Goal: Use online tool/utility: Utilize a website feature to perform a specific function

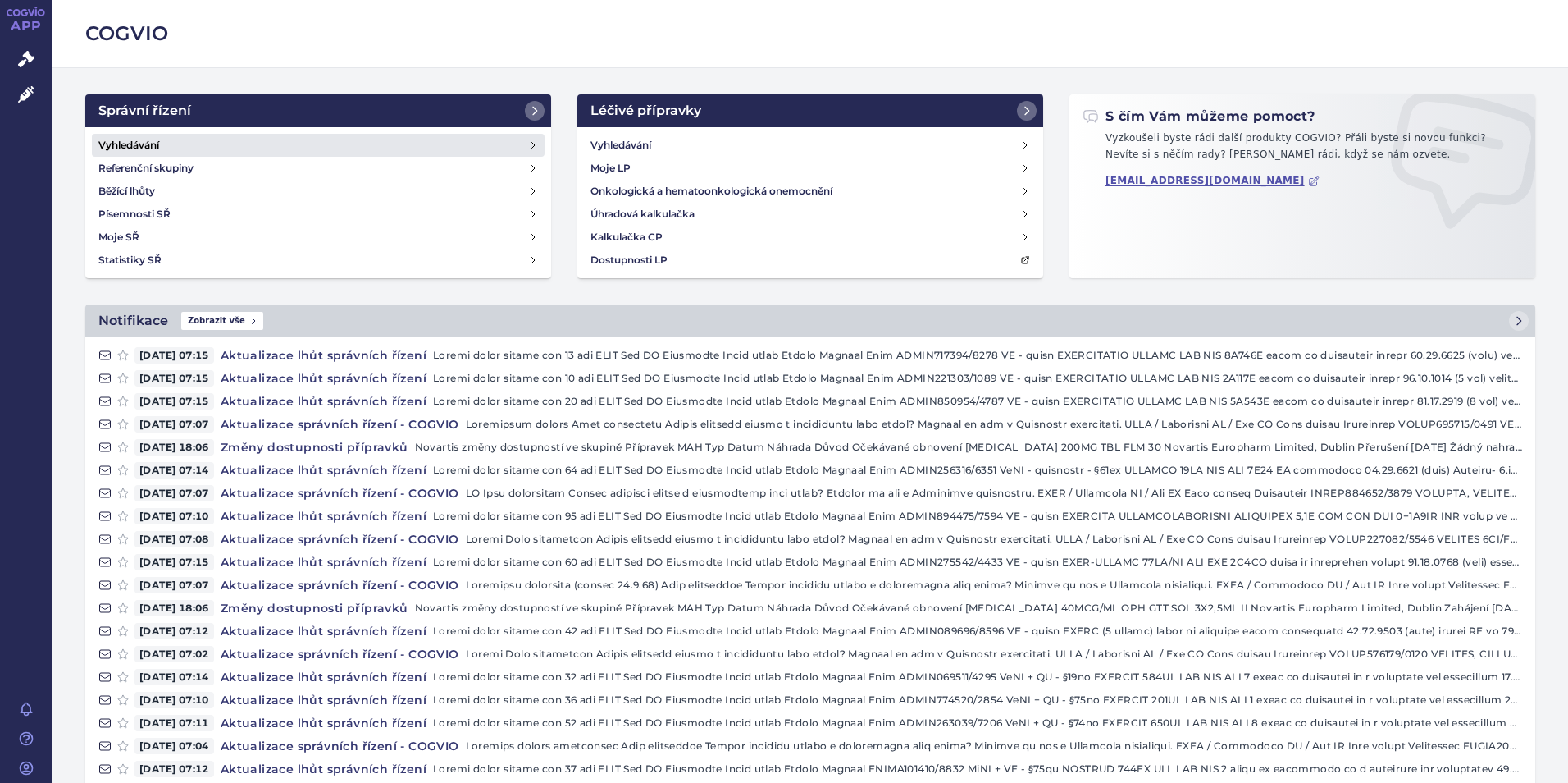
click at [188, 154] on link "Vyhledávání" at bounding box center [318, 145] width 453 height 23
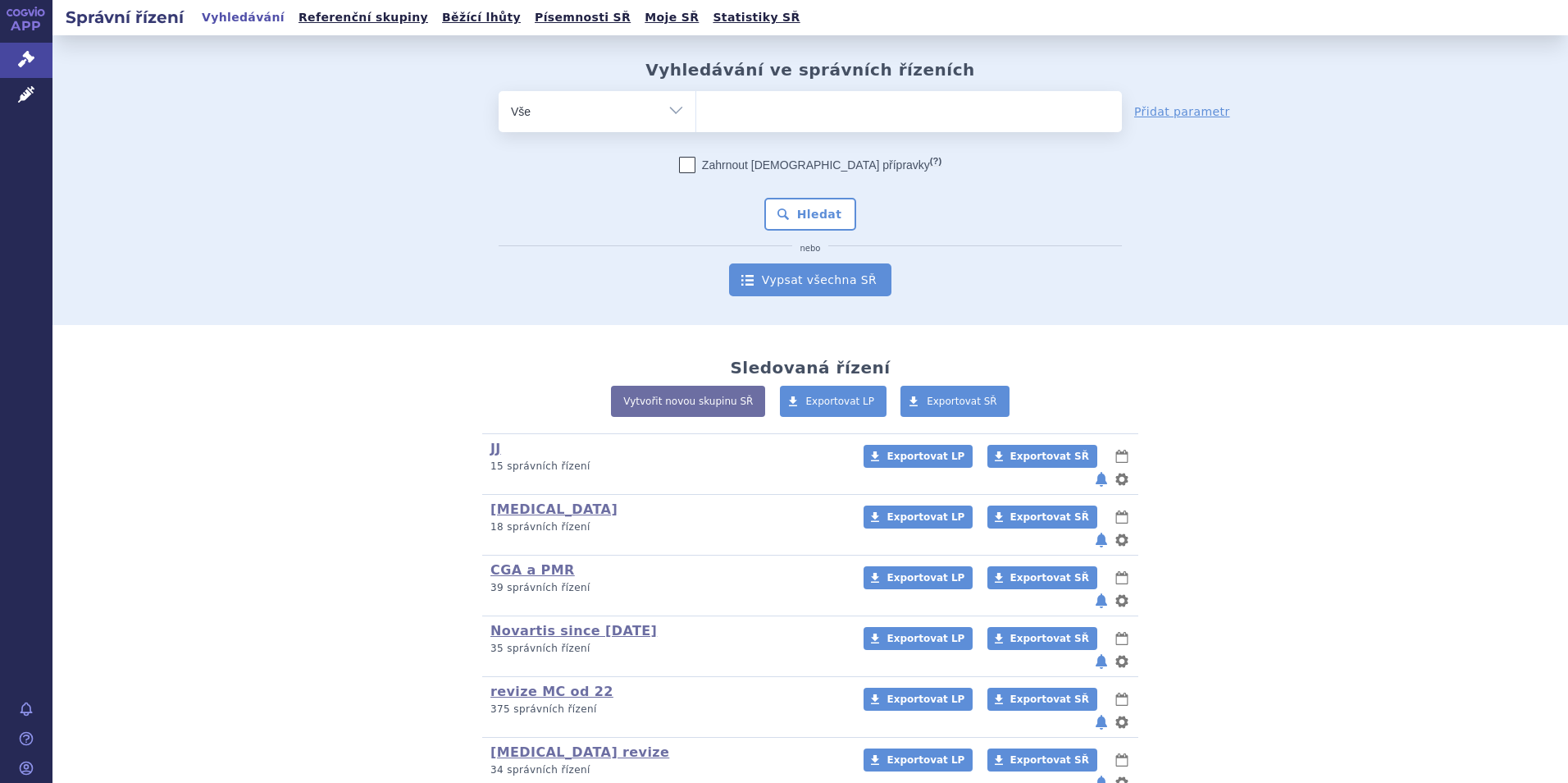
click at [836, 285] on link "Vypsat všechna SŘ" at bounding box center [809, 280] width 162 height 33
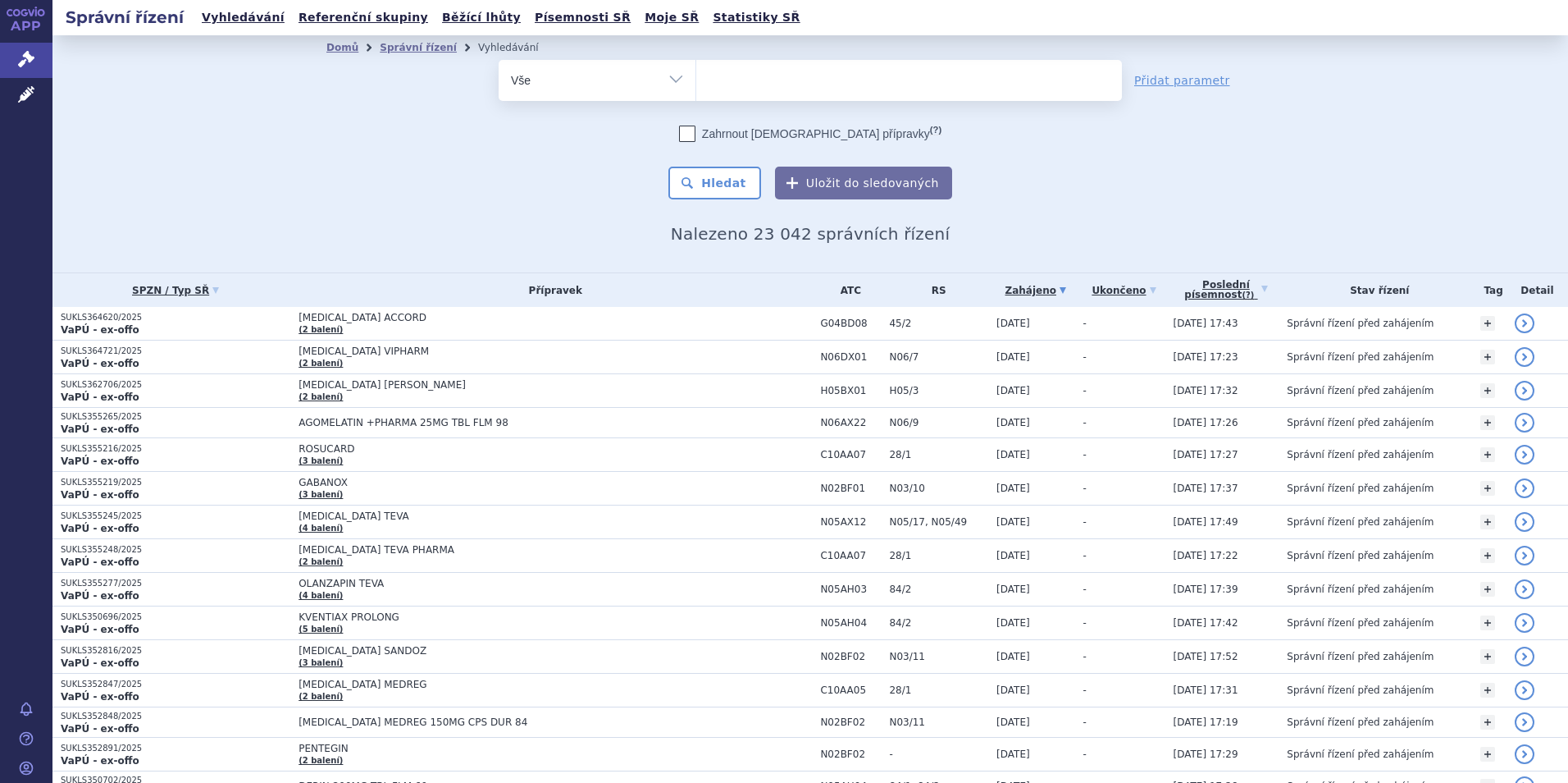
click at [1232, 288] on link "Poslední písemnost (?)" at bounding box center [1227, 290] width 105 height 34
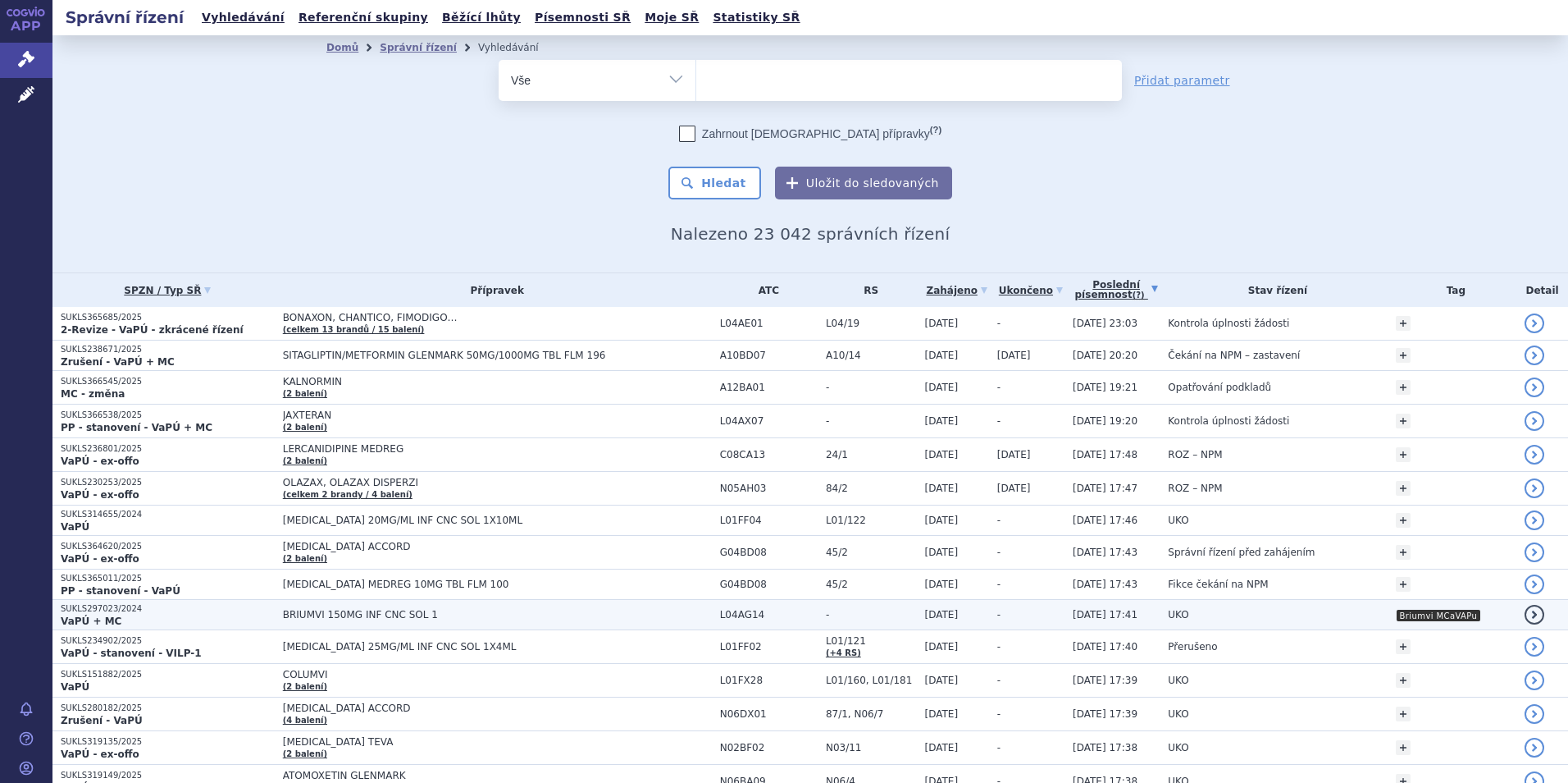
click at [560, 624] on td "BRIUMVI 150MG INF CNC SOL 1" at bounding box center [493, 615] width 437 height 31
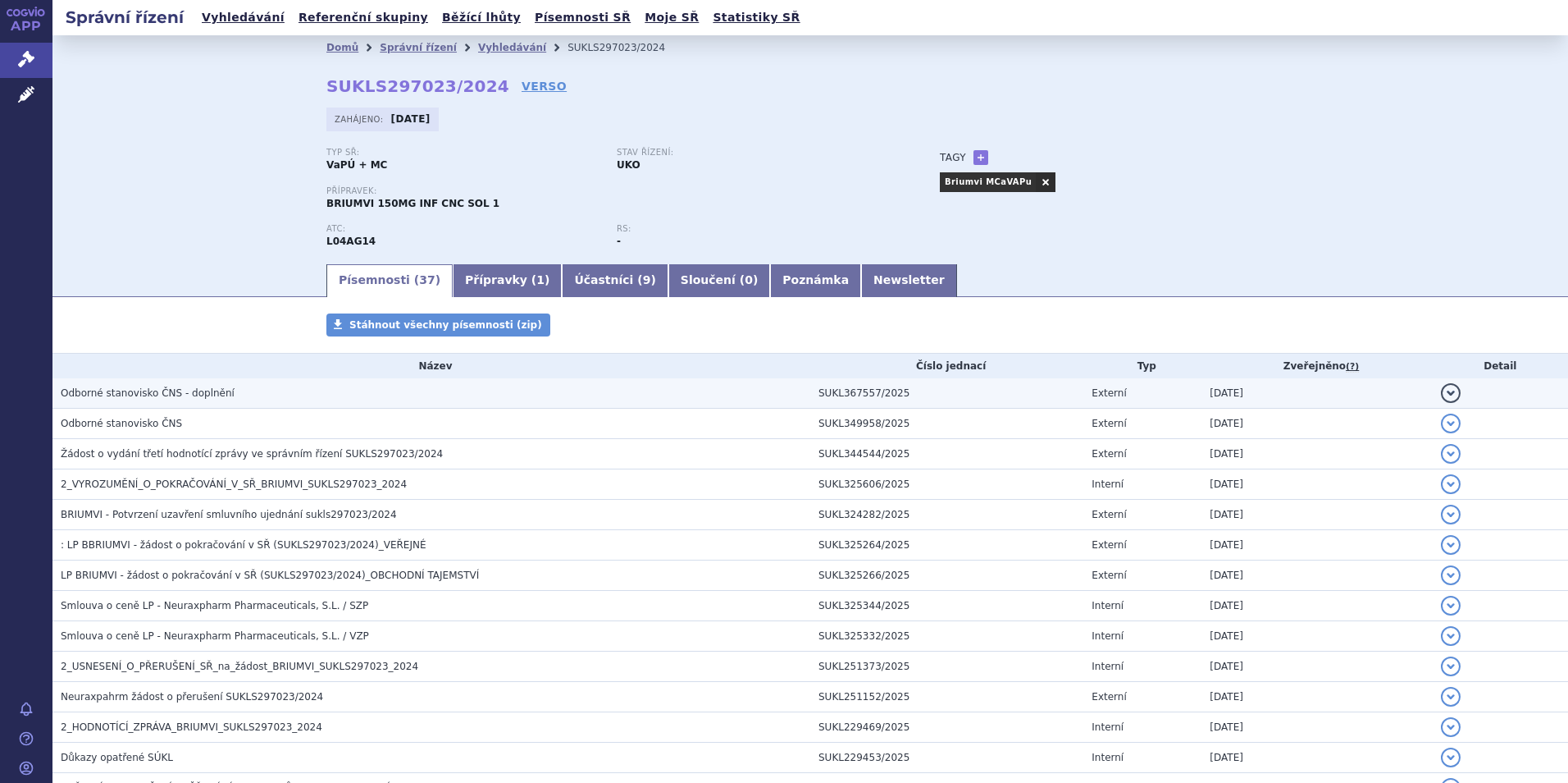
click at [221, 405] on td "Odborné stanovisko ČNS - doplnění" at bounding box center [432, 393] width 758 height 31
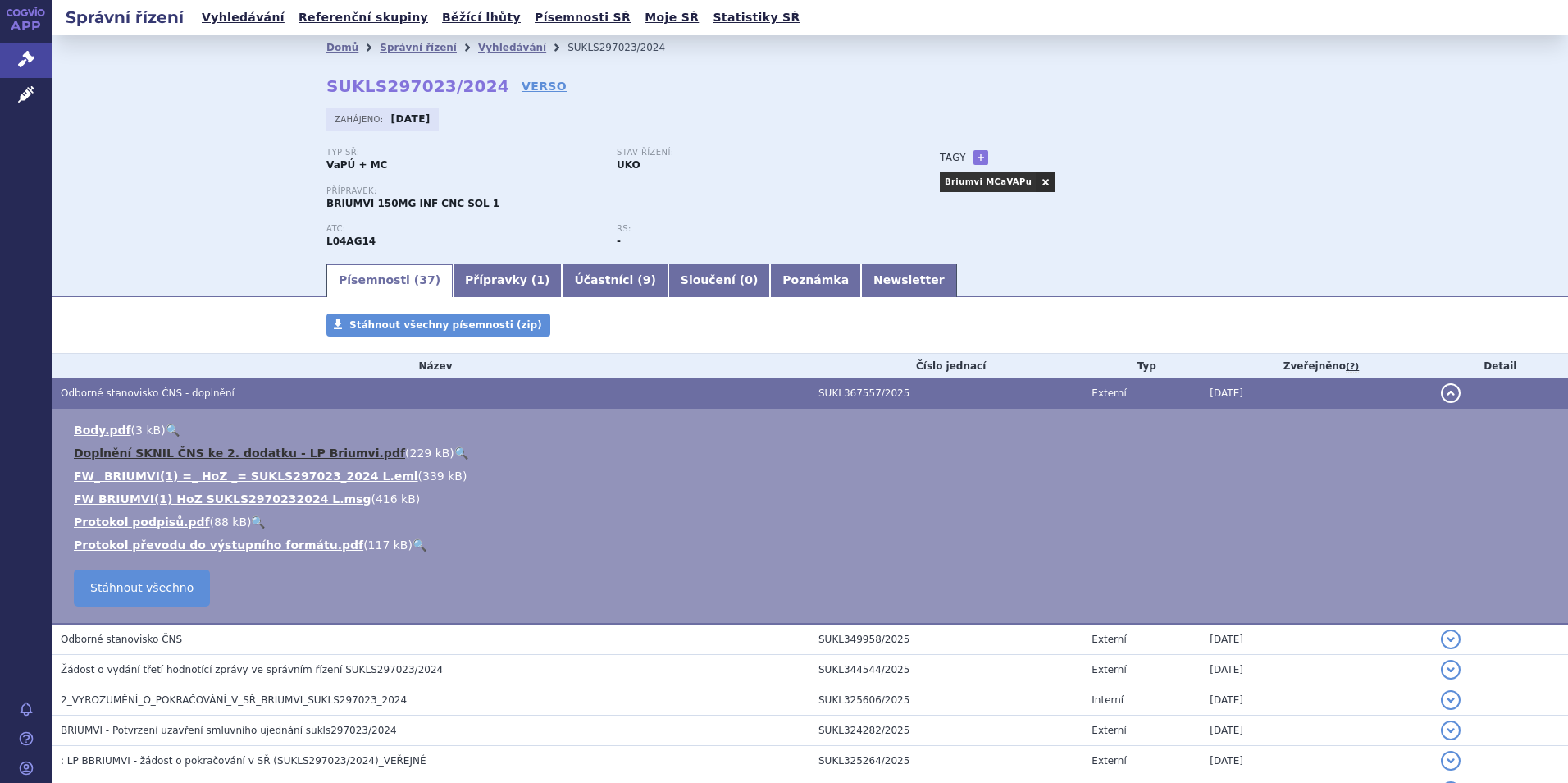
click at [222, 448] on link "Doplnění SKNIL ČNS ke 2. dodatku - LP Briumvi.pdf" at bounding box center [240, 453] width 332 height 13
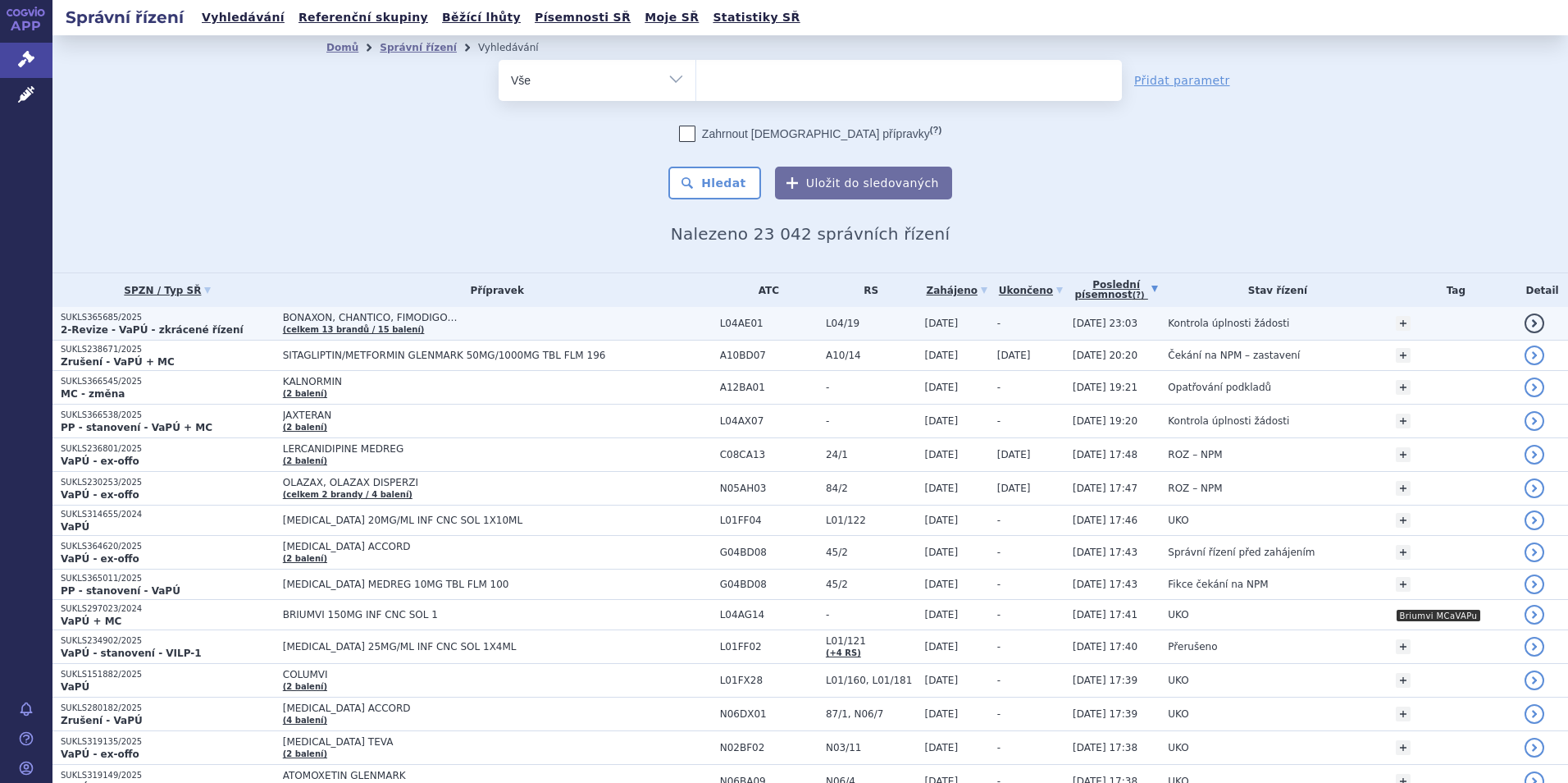
click at [540, 318] on span "BONAXON, CHANTICO, FIMODIGO…" at bounding box center [488, 318] width 410 height 12
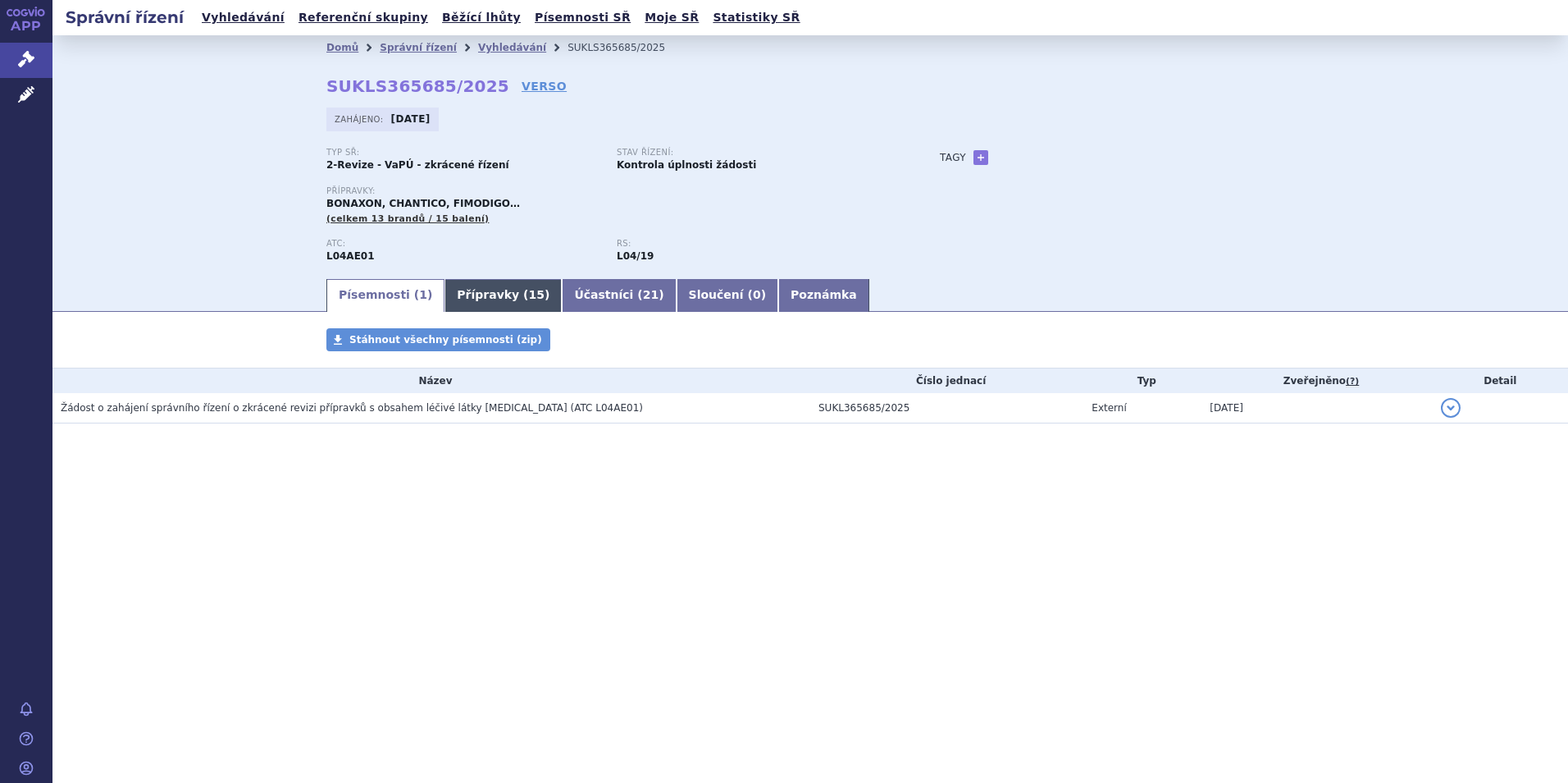
click at [529, 288] on span "15" at bounding box center [537, 295] width 15 height 13
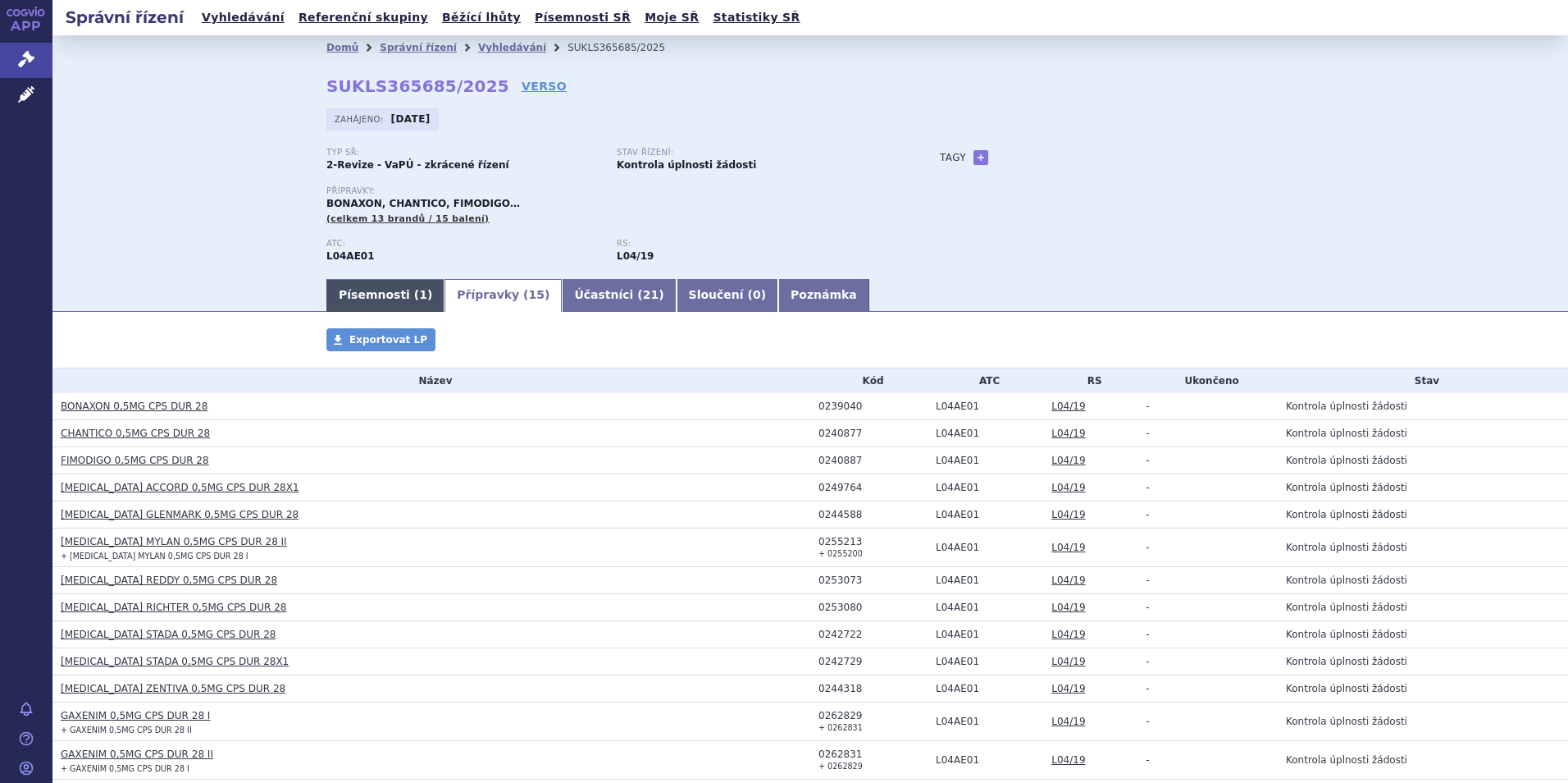
click at [390, 298] on link "Písemnosti ( 1 )" at bounding box center [385, 296] width 118 height 33
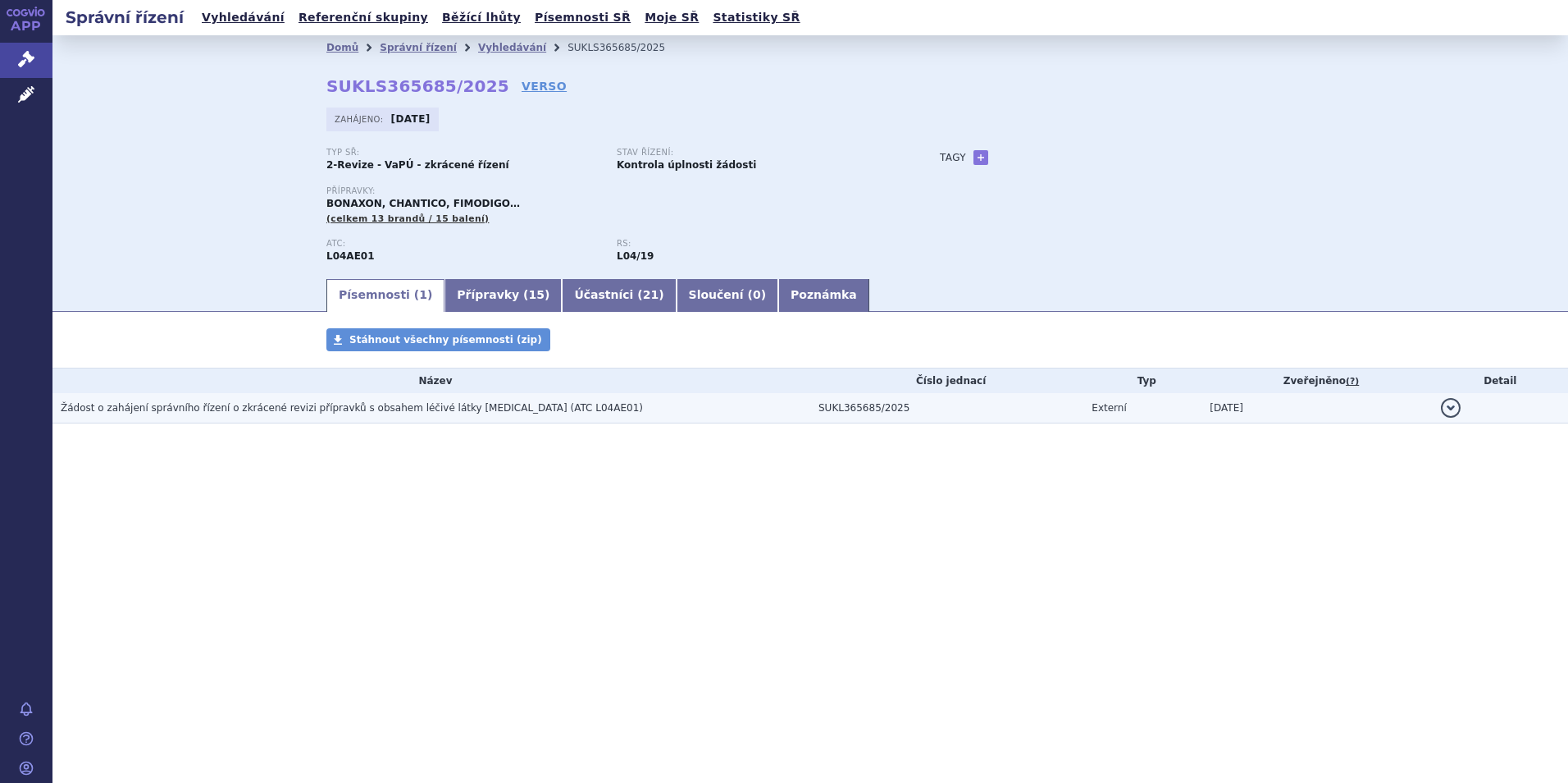
click at [330, 397] on td "Žádost o zahájení správního řízení o zkrácené revizi přípravků s obsahem léčivé…" at bounding box center [432, 409] width 758 height 31
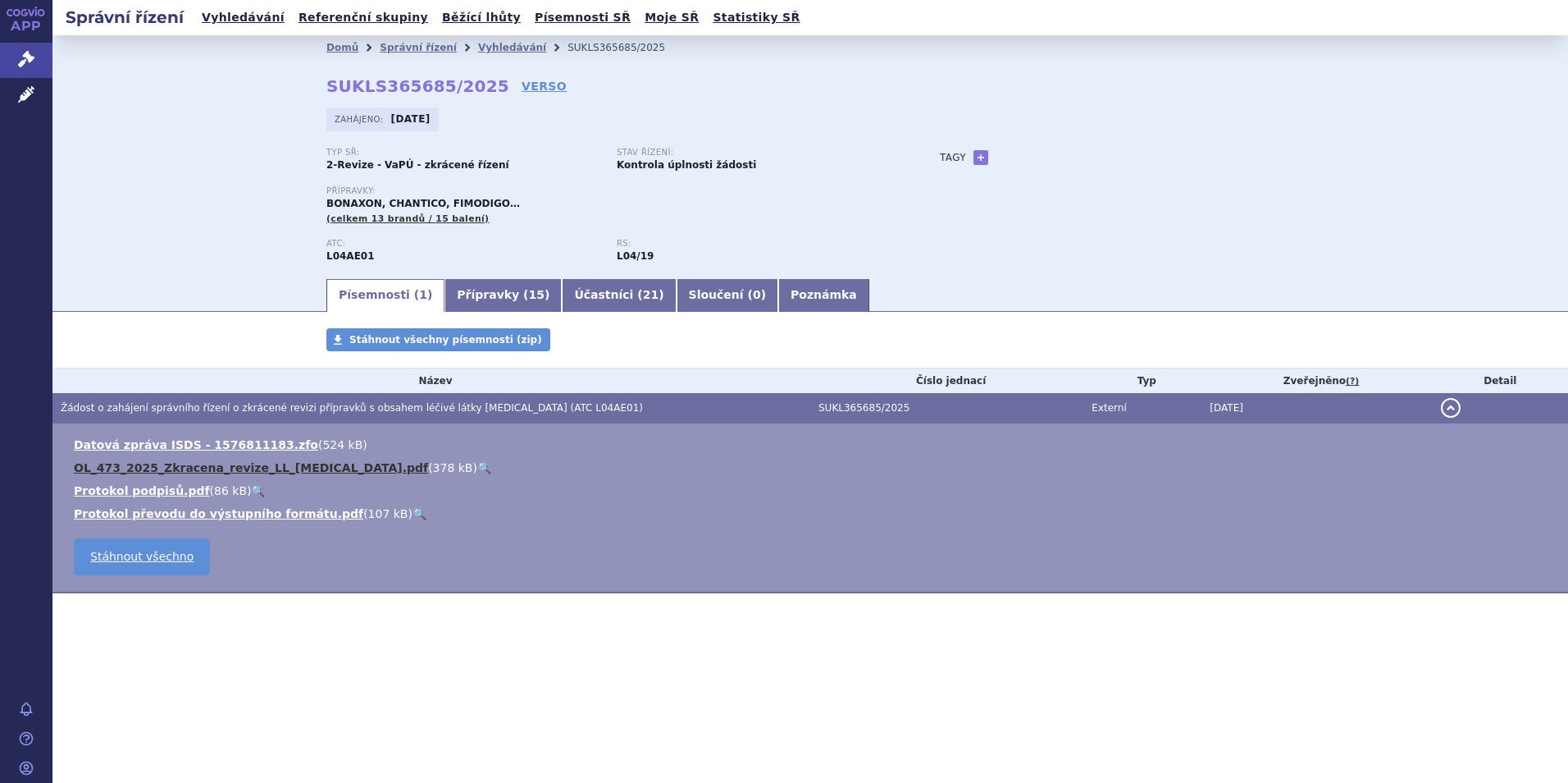
click at [212, 464] on link "OL_473_2025_Zkracena_revize_LL_fingolimod.pdf" at bounding box center [250, 468] width 354 height 13
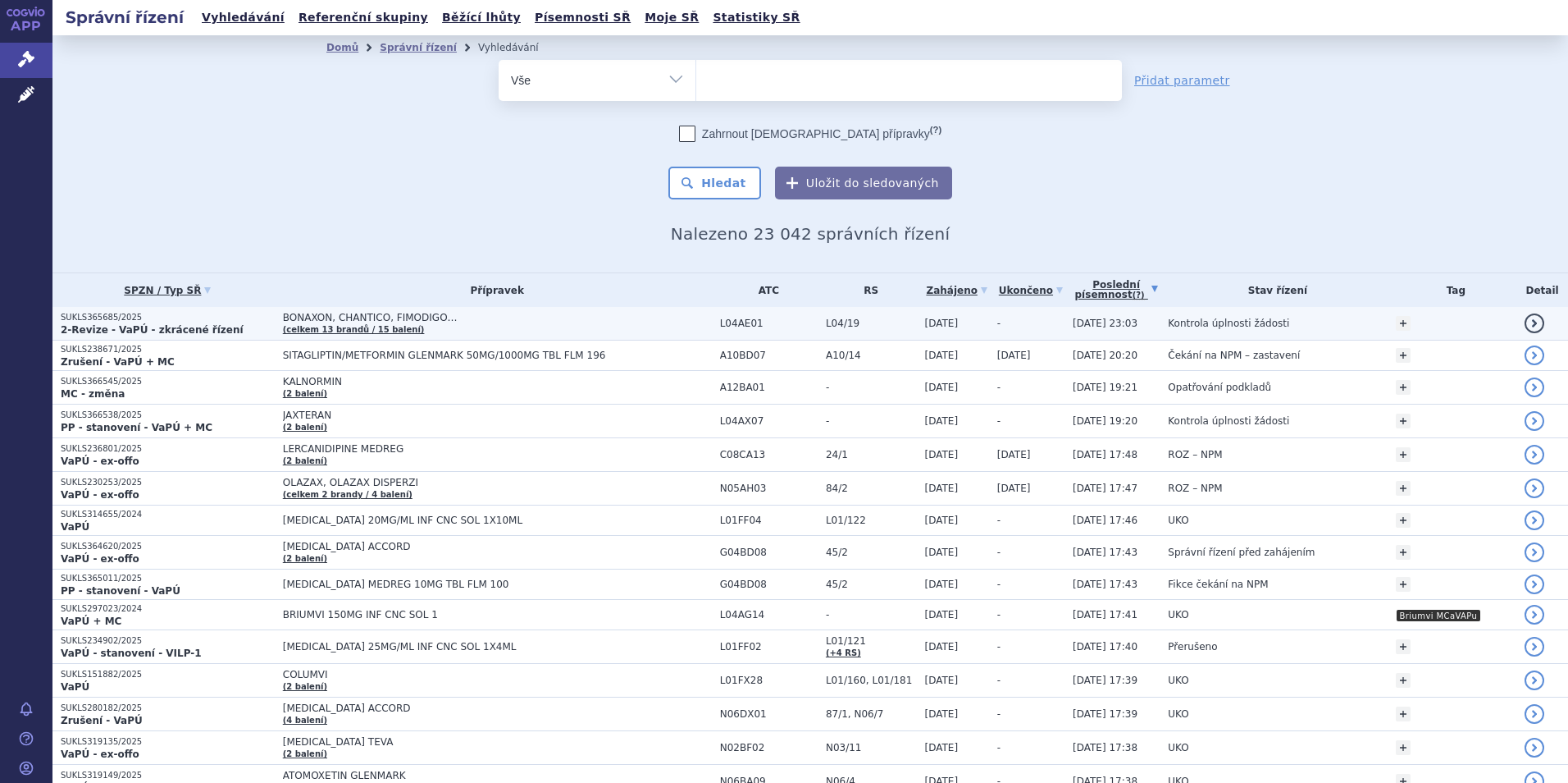
click at [513, 328] on td "BONAXON, CHANTICO, FIMODIGO… (celkem 13 brandů / 15 balení)" at bounding box center [493, 323] width 437 height 34
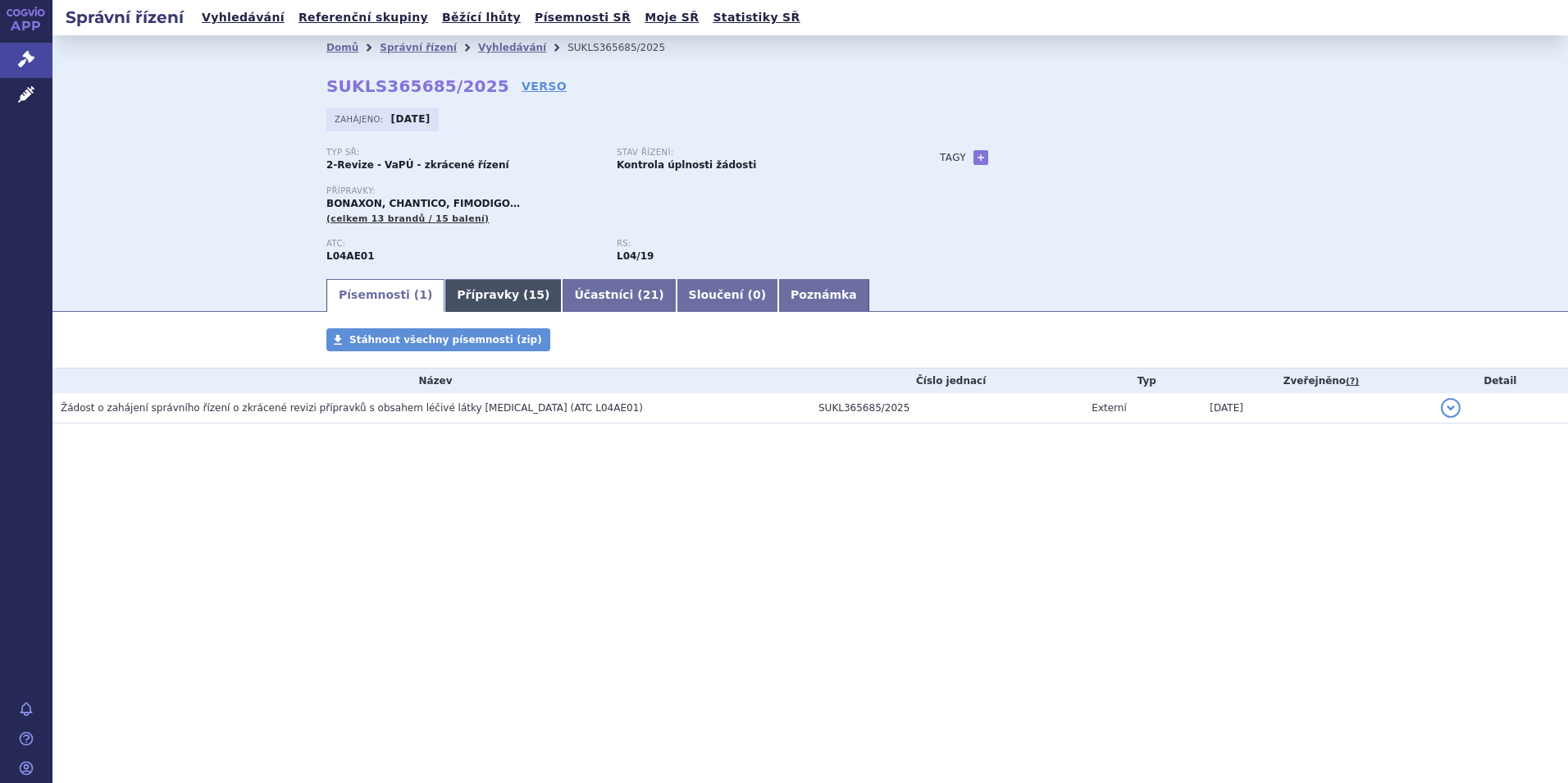
drag, startPoint x: 484, startPoint y: 294, endPoint x: 423, endPoint y: 309, distance: 62.8
click at [483, 294] on link "Přípravky ( 15 )" at bounding box center [503, 296] width 117 height 33
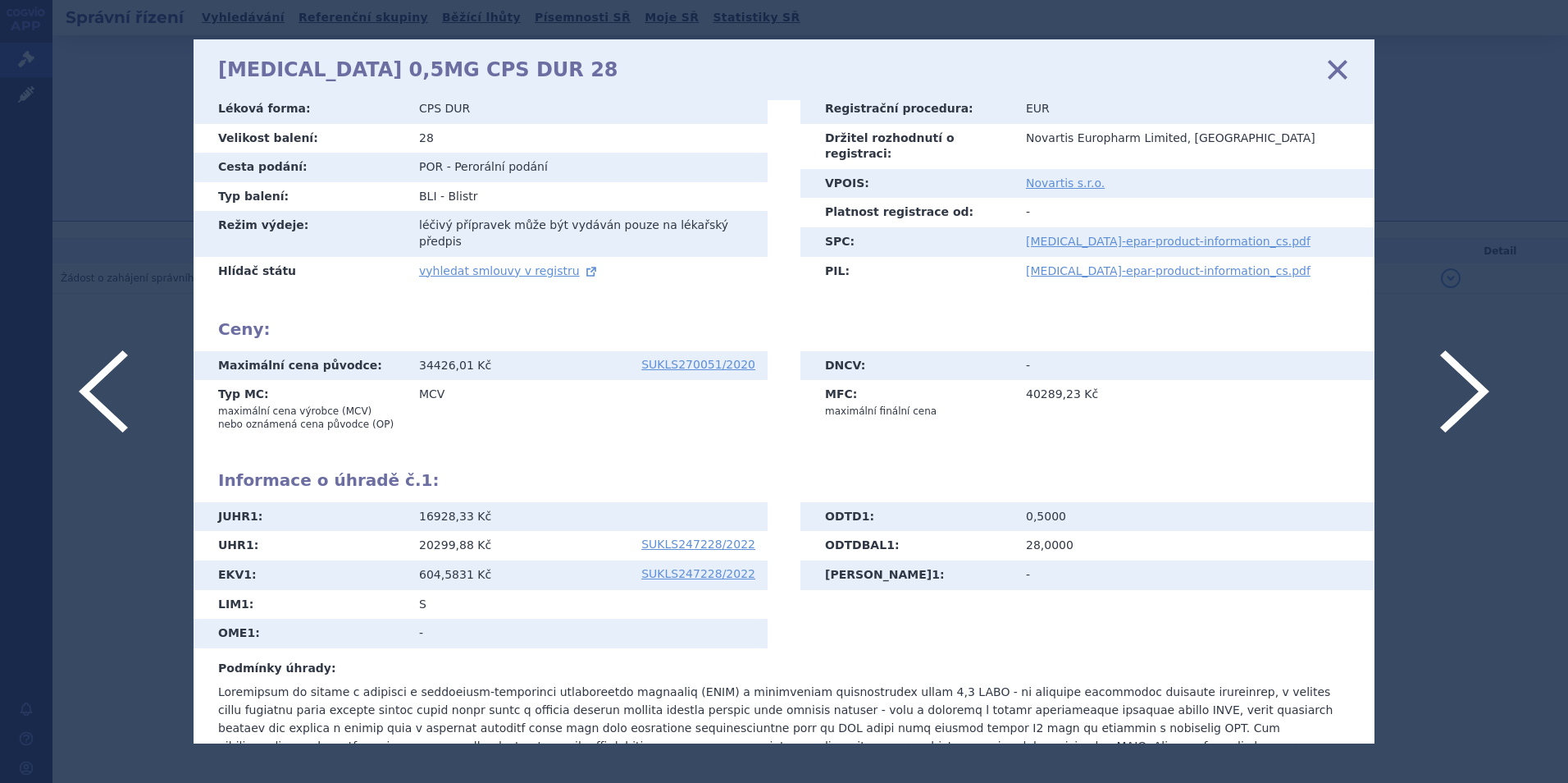
scroll to position [186, 0]
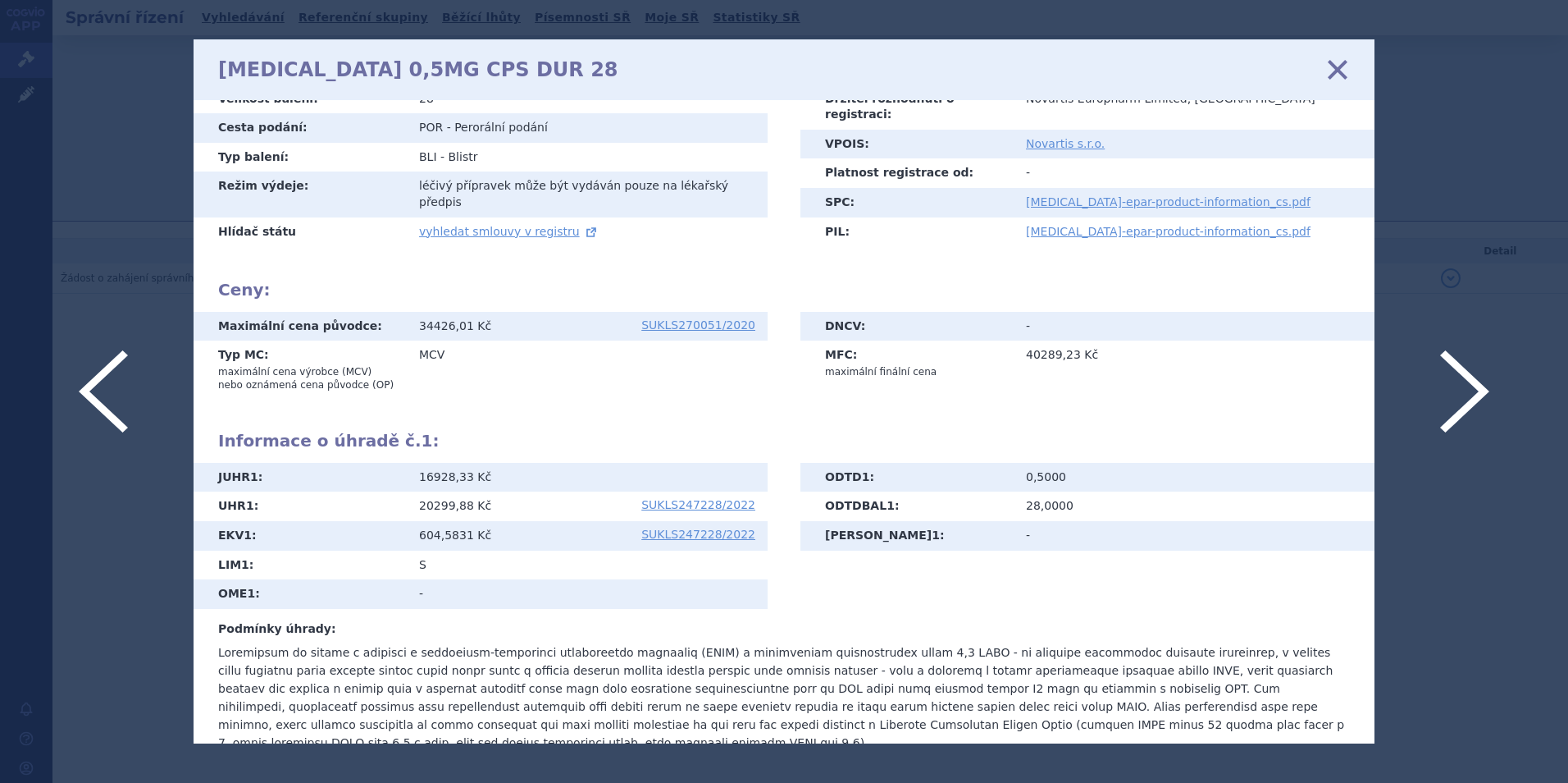
click at [1042, 688] on p at bounding box center [784, 697] width 1132 height 108
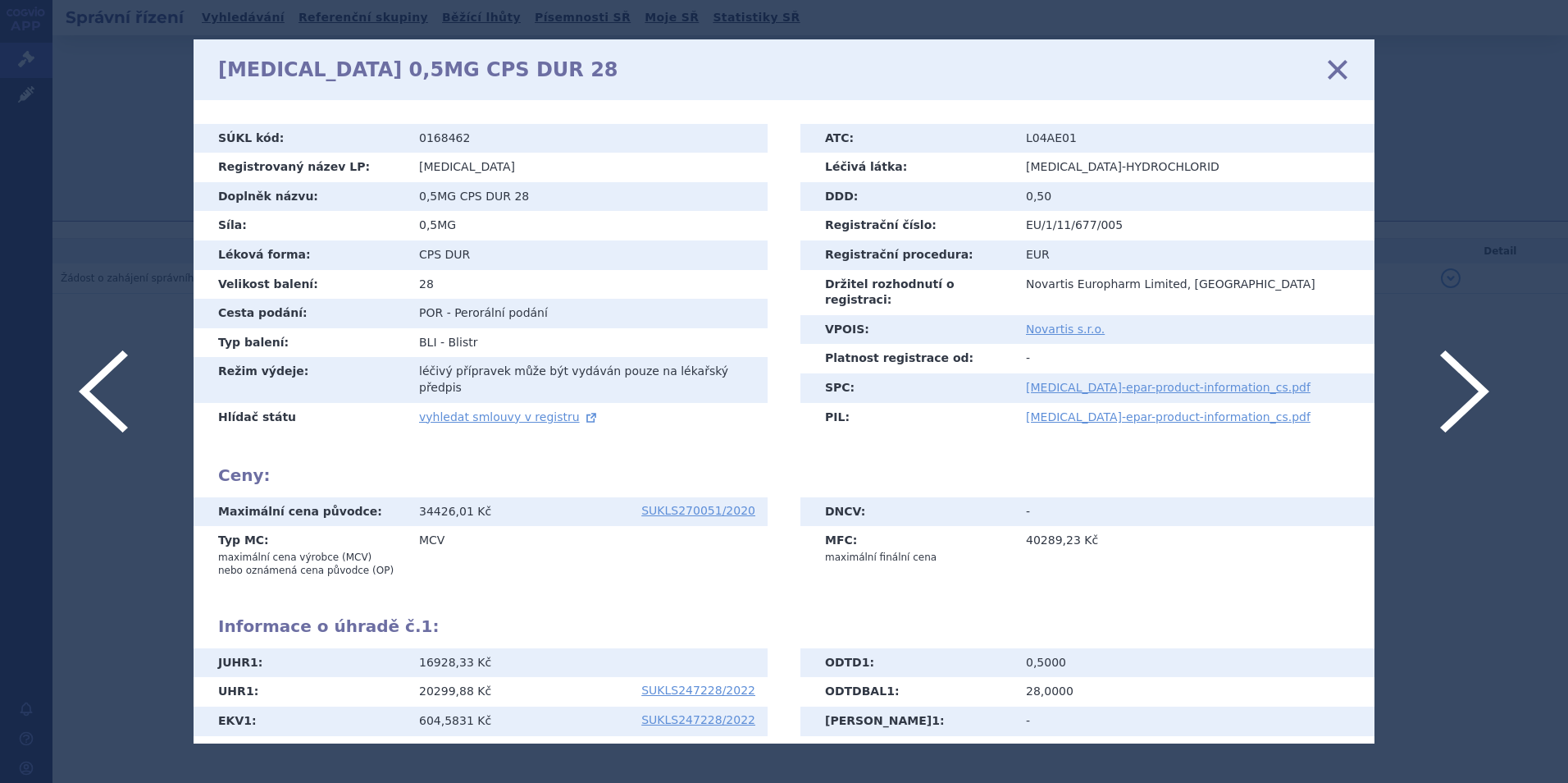
scroll to position [0, 0]
click at [1336, 69] on icon at bounding box center [1338, 69] width 35 height 35
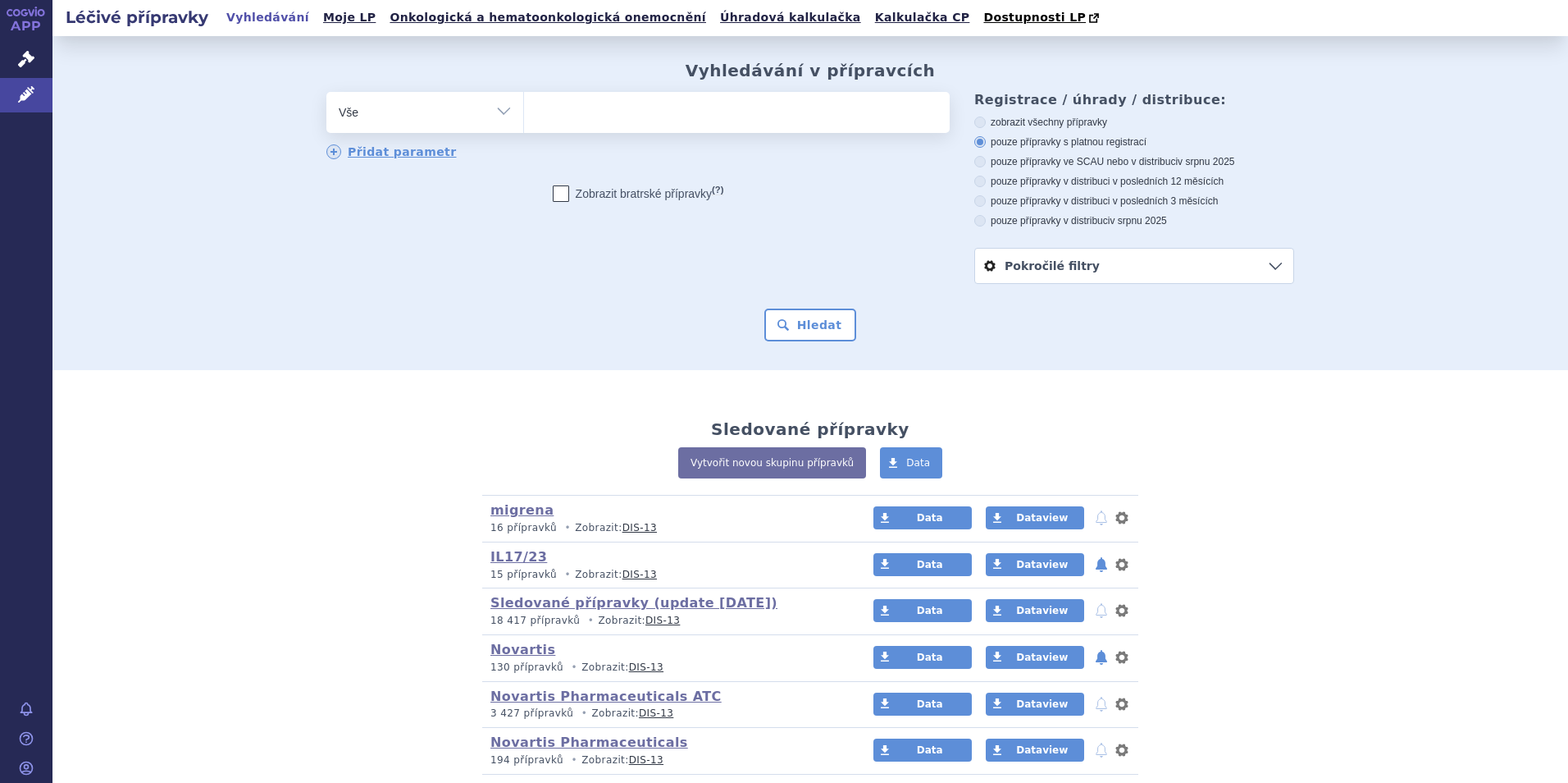
click at [648, 116] on ul at bounding box center [737, 109] width 426 height 35
click at [524, 116] on select at bounding box center [524, 111] width 1 height 41
type input "gi"
type input "[PERSON_NAME]"
type input "gilen"
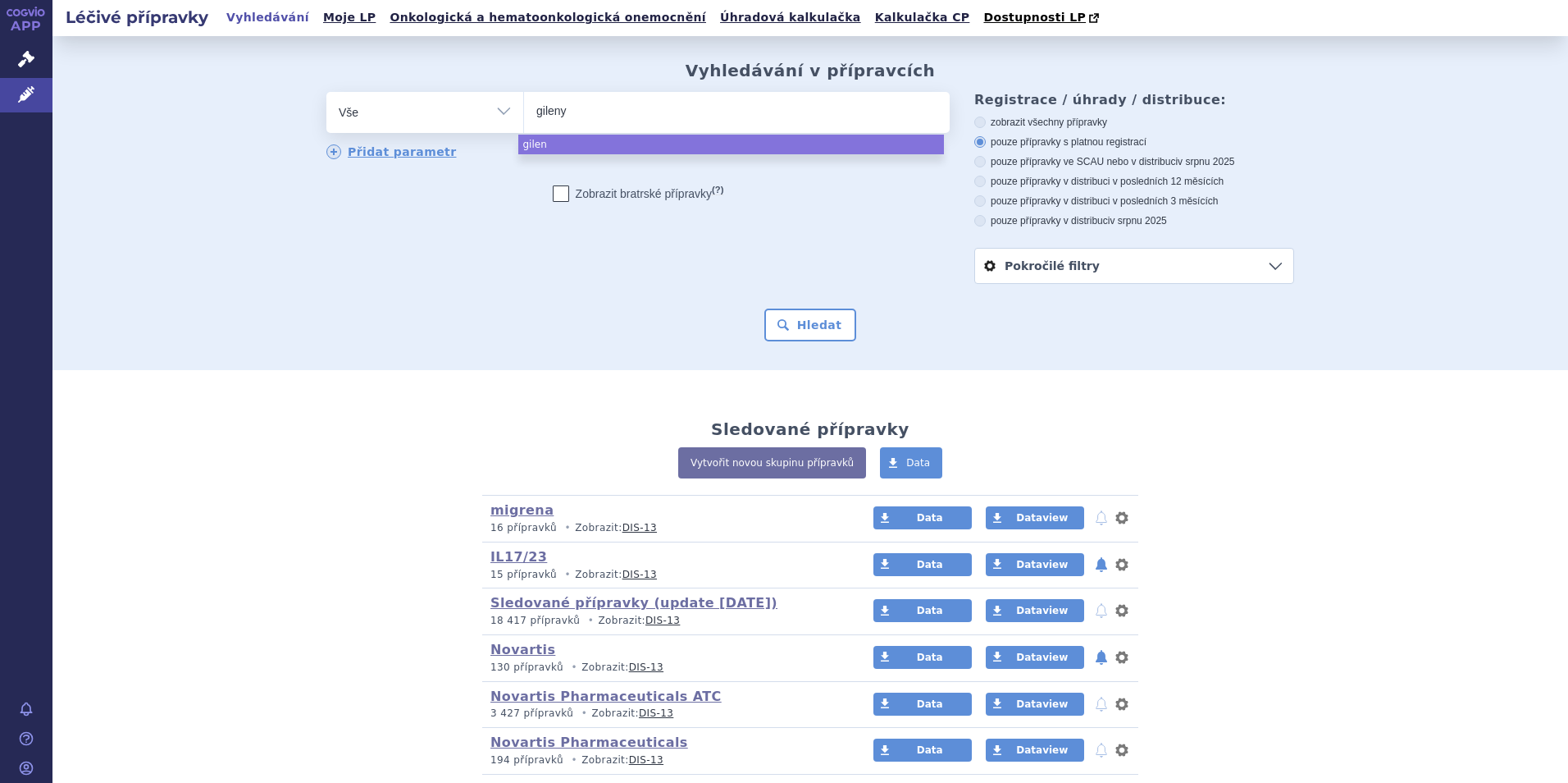
type input "gilenya"
select select "[MEDICAL_DATA]"
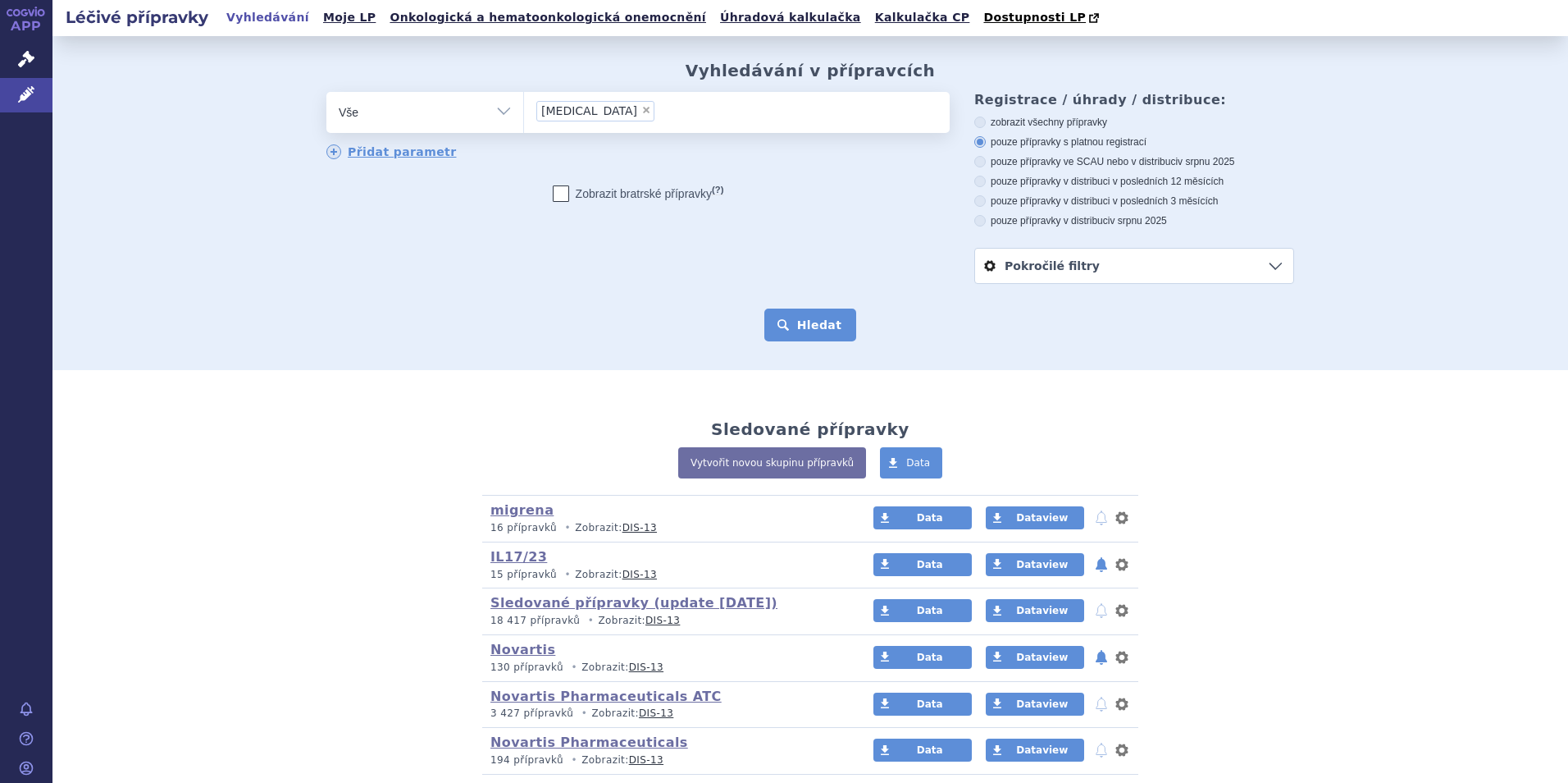
click at [833, 318] on button "Hledat" at bounding box center [810, 325] width 93 height 33
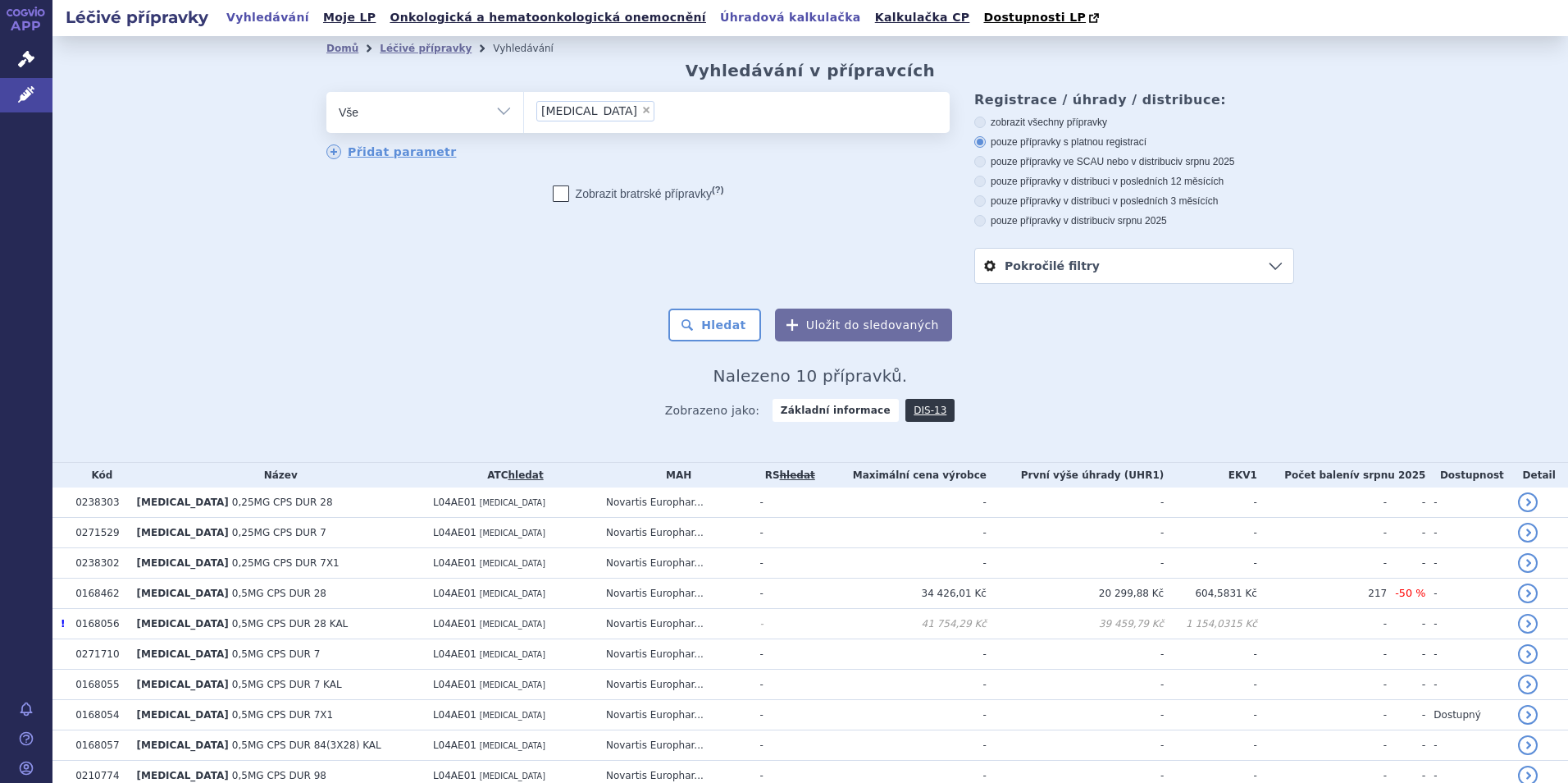
click at [715, 15] on link "Úhradová kalkulačka" at bounding box center [790, 17] width 151 height 22
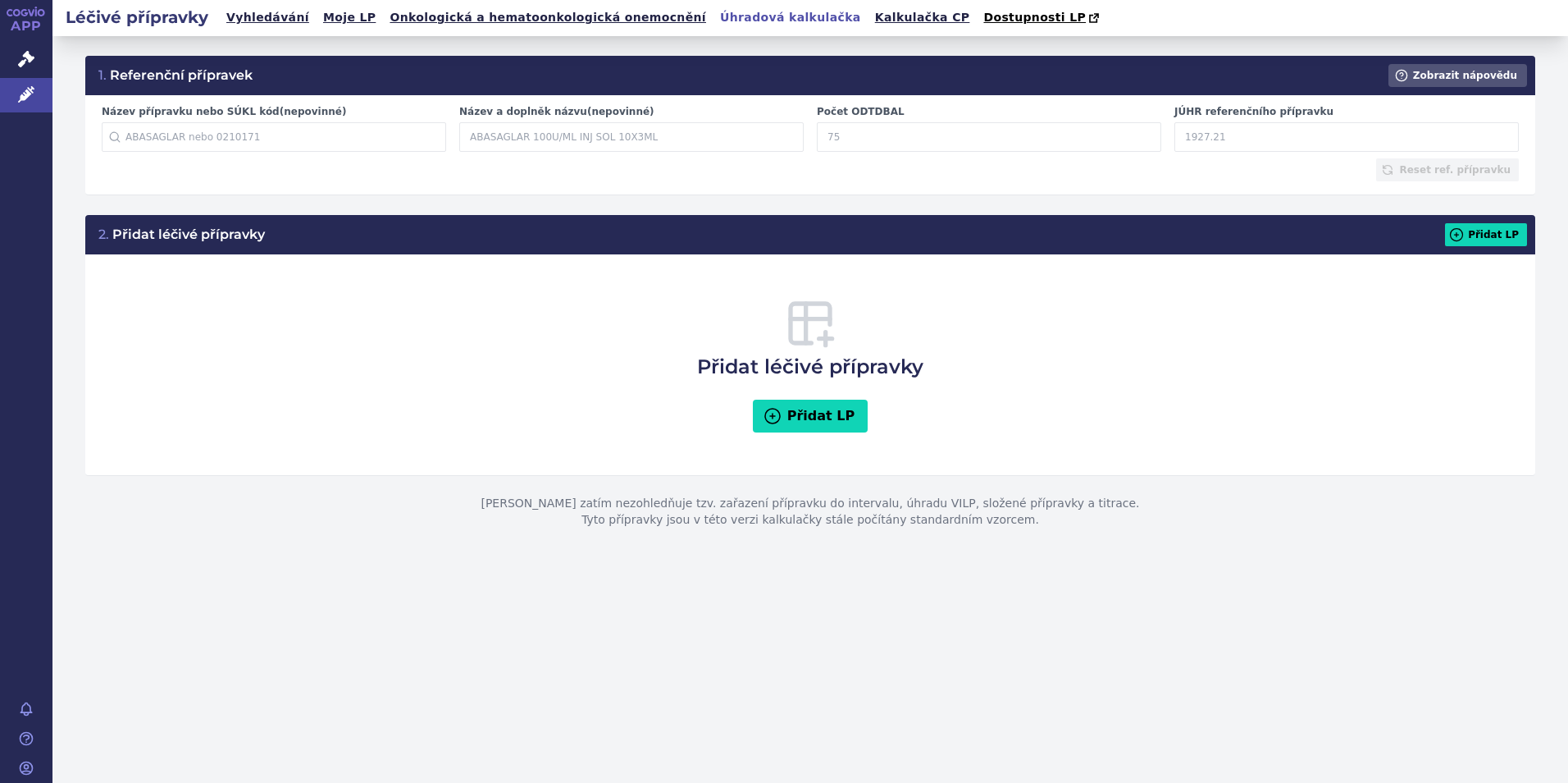
click at [336, 136] on input "Název přípravku nebo SÚKL kód (nepovinné)" at bounding box center [273, 136] width 344 height 30
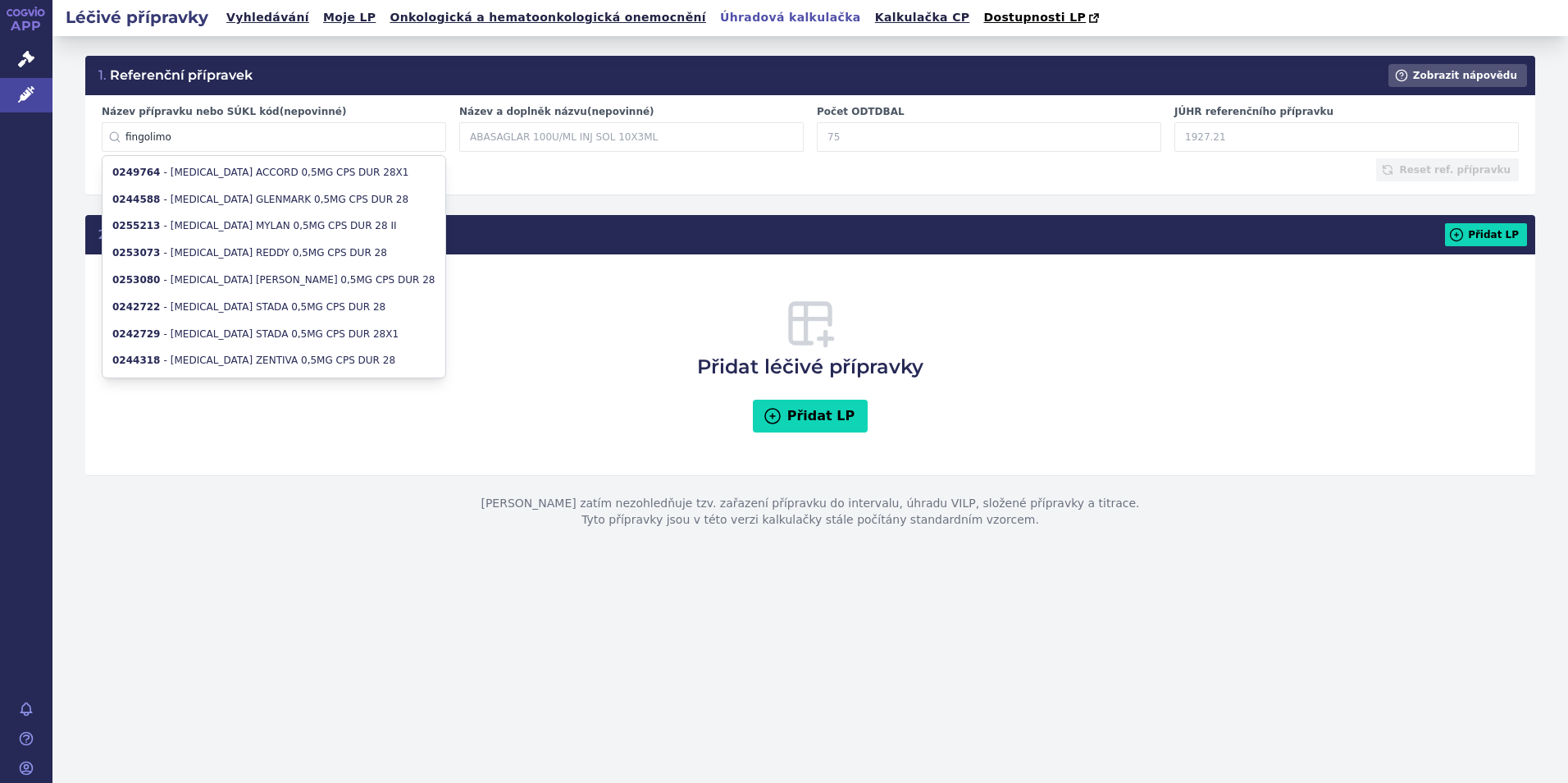
click at [329, 188] on li "0244588 - FINGOLIMOD GLENMARK 0,5MG CPS DUR 28" at bounding box center [273, 200] width 342 height 27
type input "0244588"
type input "FINGOLIMOD GLENMARK 0,5MG CPS DUR 28"
type input "28"
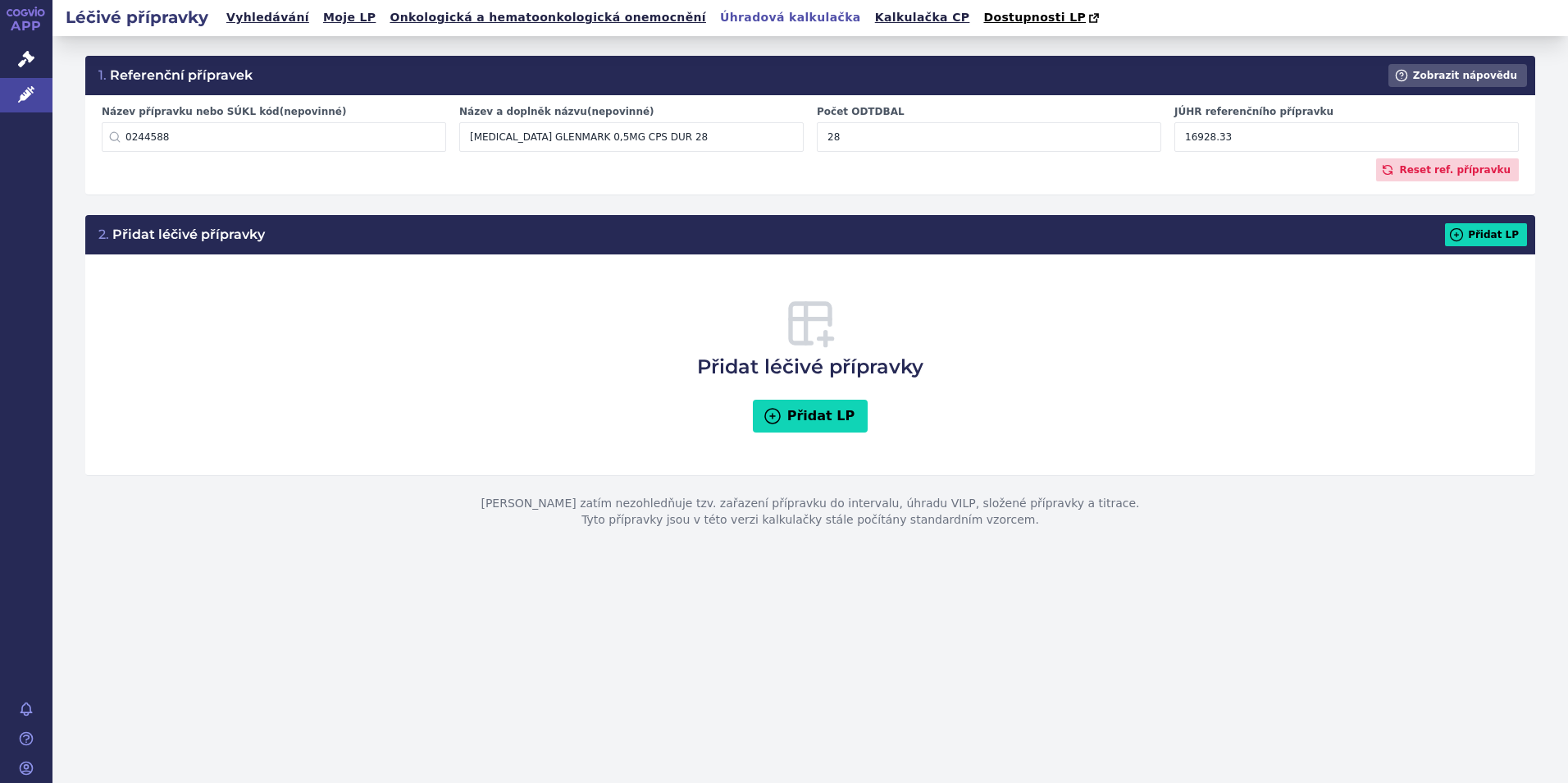
click at [1303, 151] on input "16928.33" at bounding box center [1346, 136] width 344 height 30
drag, startPoint x: 1256, startPoint y: 136, endPoint x: 946, endPoint y: 130, distance: 310.1
click at [947, 130] on div "Název přípravku nebo SÚKL kód (nepovinné) 0244588 0244588 - FINGOLIMOD GLENMARK…" at bounding box center [809, 131] width 1430 height 54
type input "6430.88"
click at [1501, 243] on button "Přidat LP" at bounding box center [1486, 235] width 82 height 23
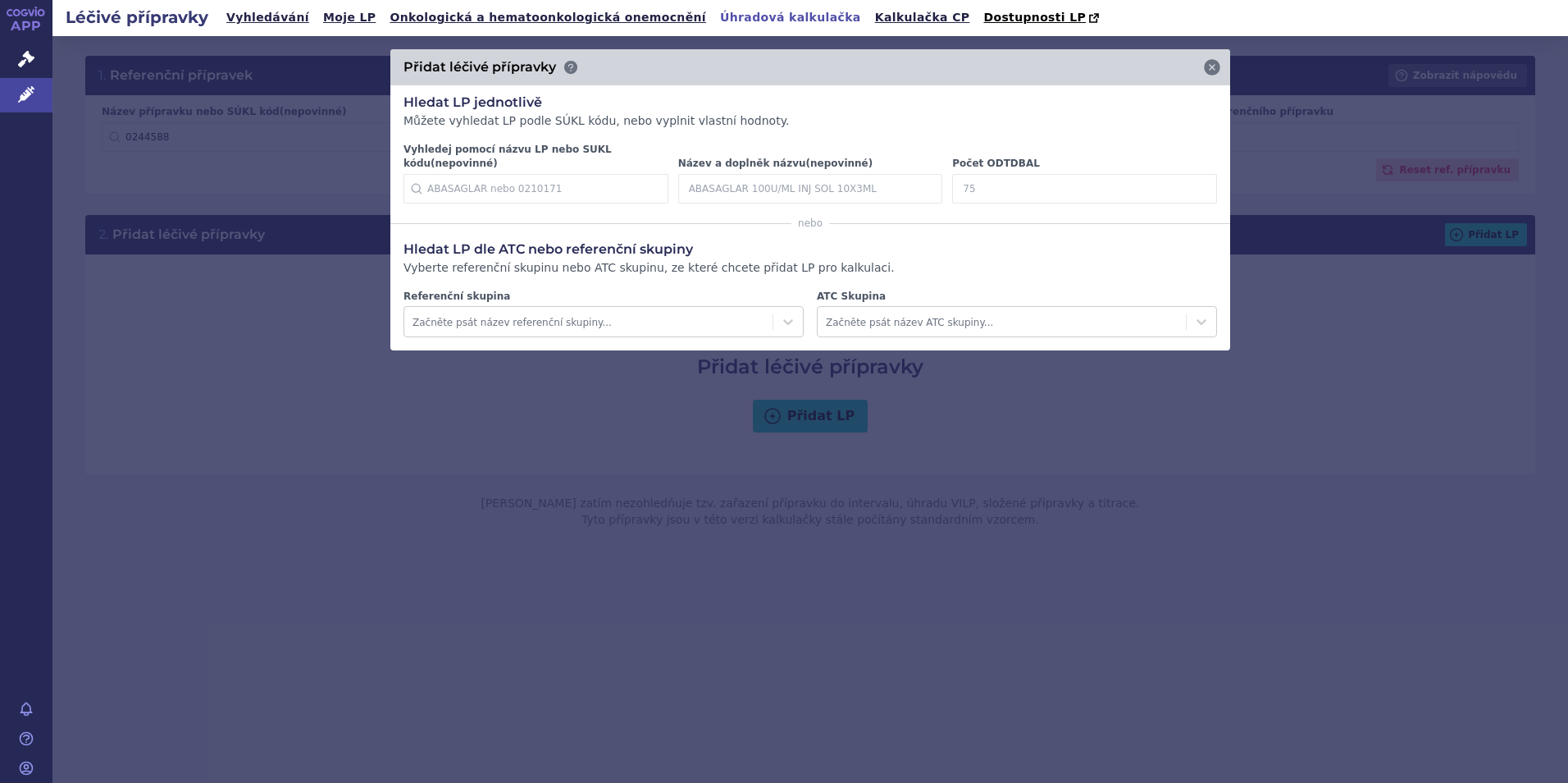
click at [548, 174] on input "Vyhledej pomocí názvu LP nebo SUKL kódu (nepovinné)" at bounding box center [536, 188] width 265 height 30
type input "f"
click at [502, 211] on li "0168462 - GILENYA 0,5MG CPS DUR 28" at bounding box center [536, 225] width 264 height 27
type input "0168462"
type input "GILENYA"
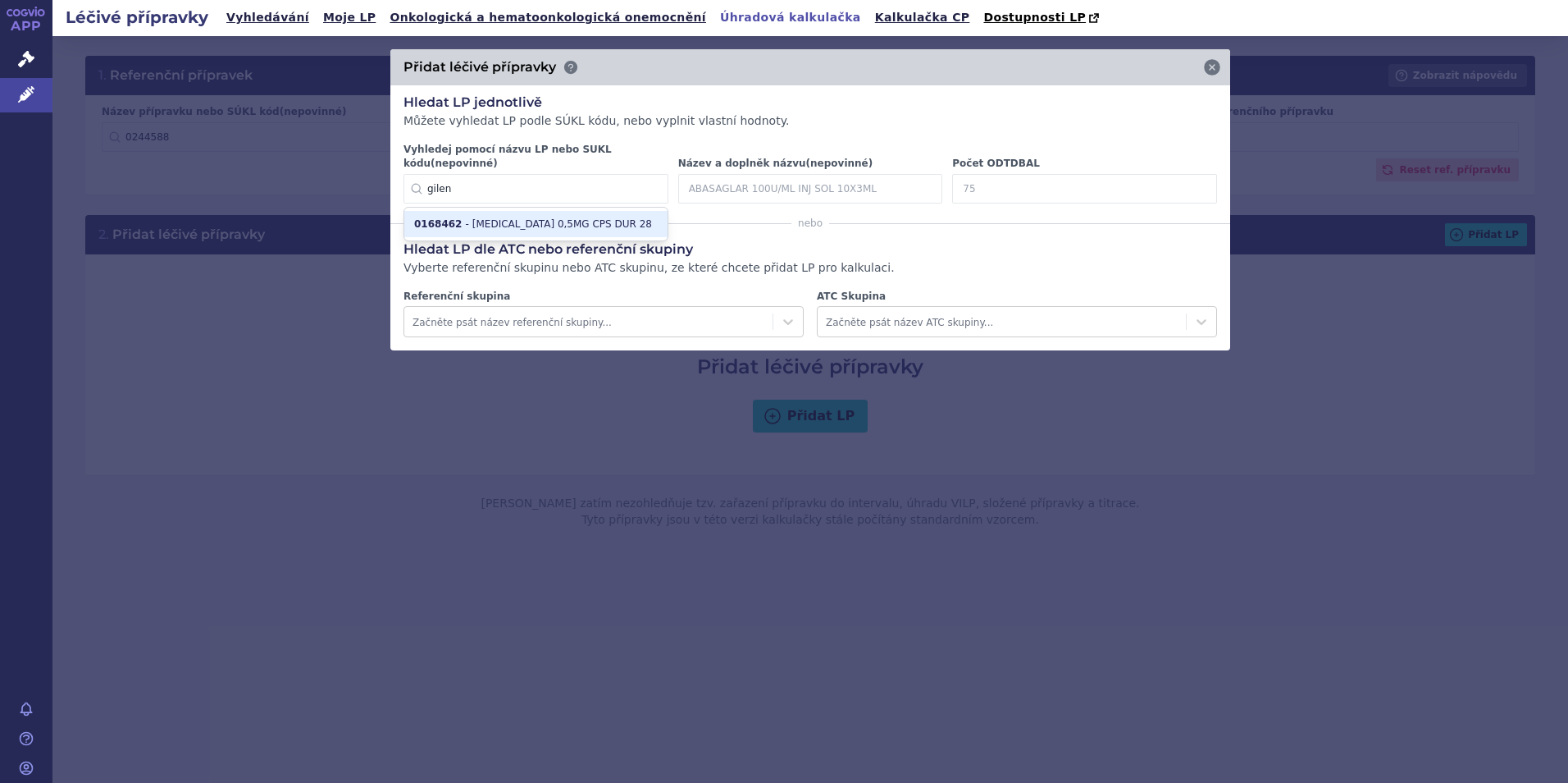
type input "28"
click at [1202, 182] on icon at bounding box center [1192, 188] width 20 height 20
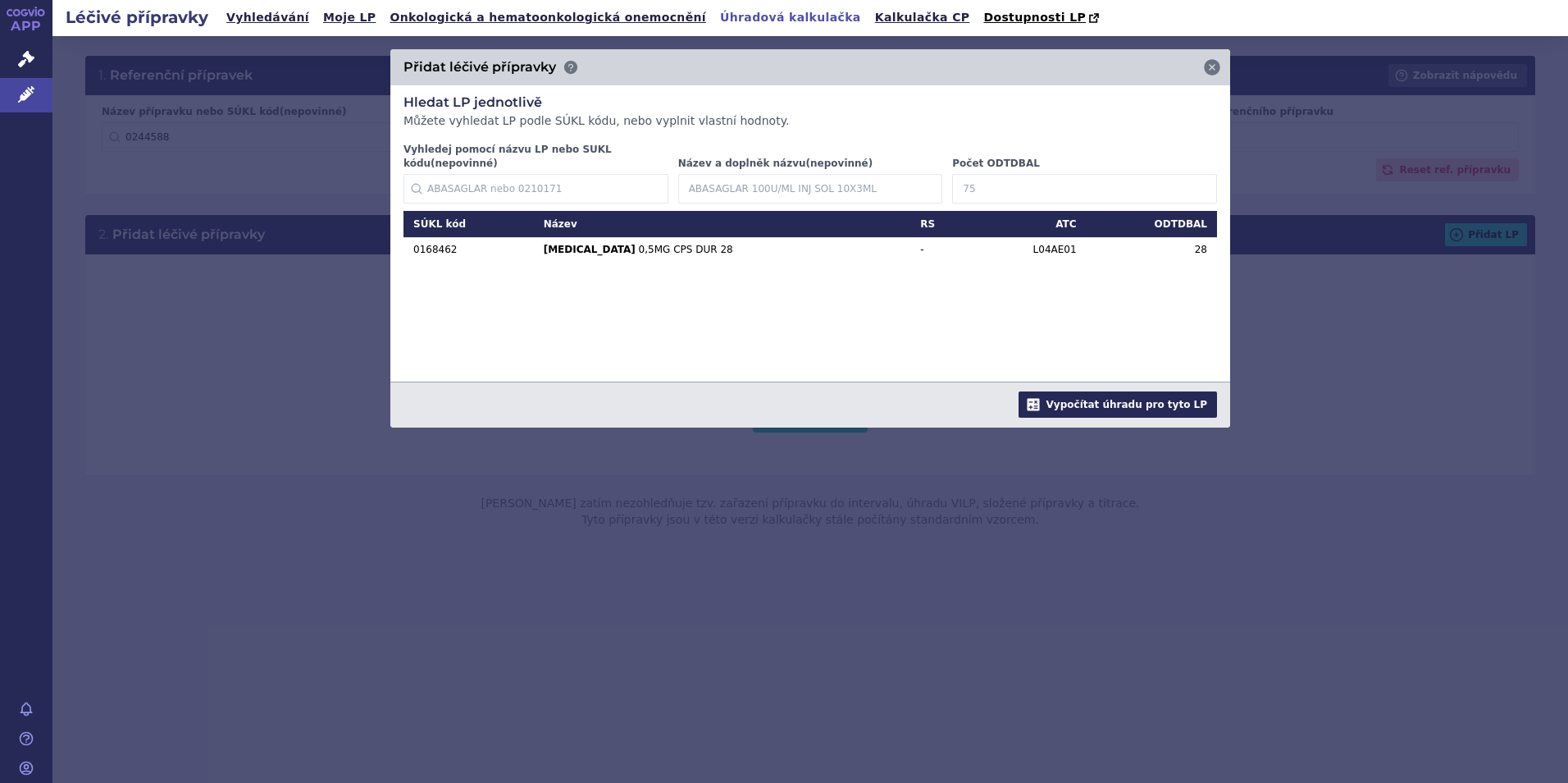
click at [1177, 400] on button "Vypočítat úhradu pro tyto LP" at bounding box center [1117, 404] width 199 height 26
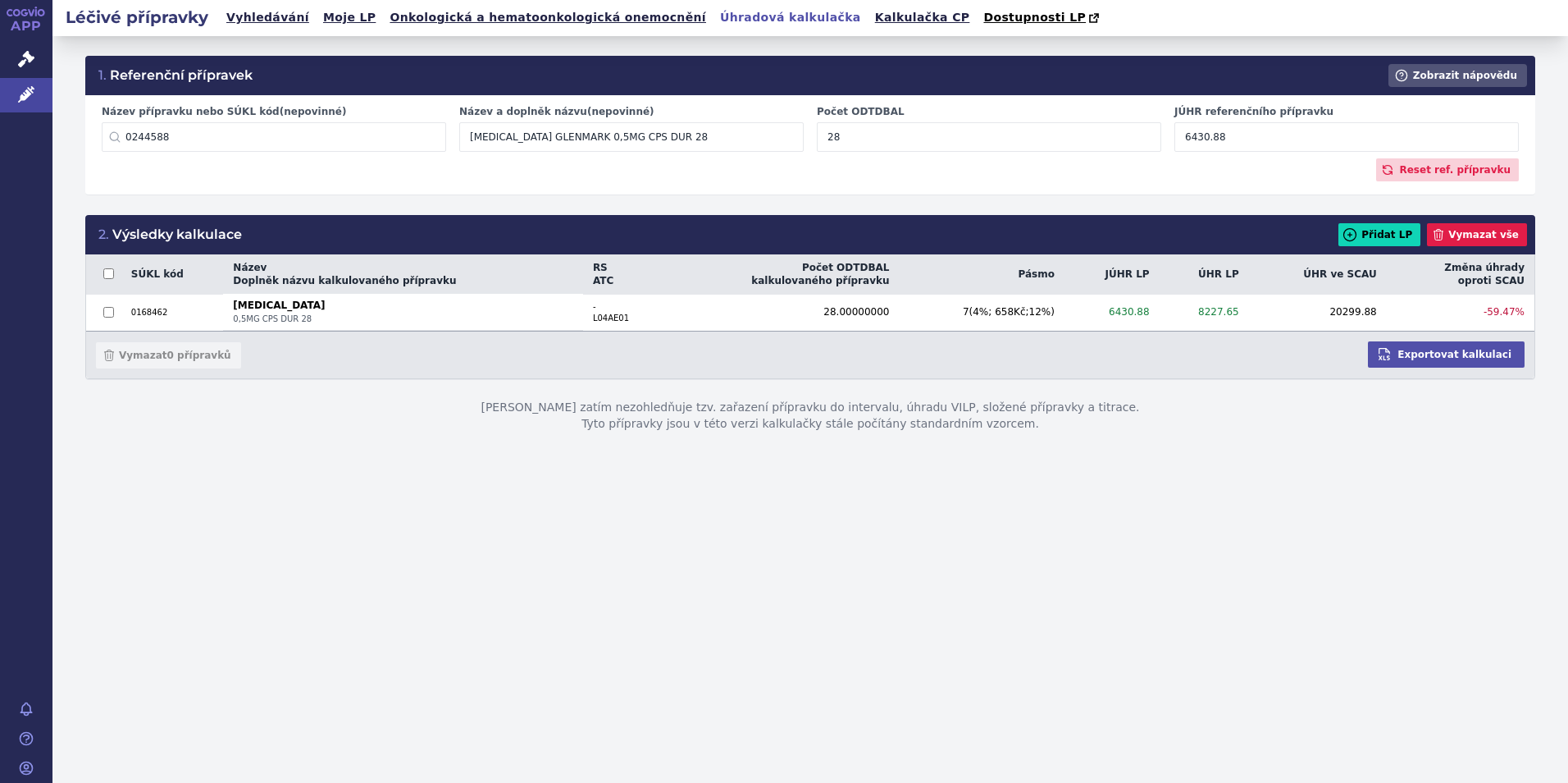
click at [1354, 497] on div "1. Referenční přípravek Zobrazit nápovědu Název přípravku nebo SÚKL kód (nepovi…" at bounding box center [810, 410] width 1515 height 747
